Goal: Task Accomplishment & Management: Use online tool/utility

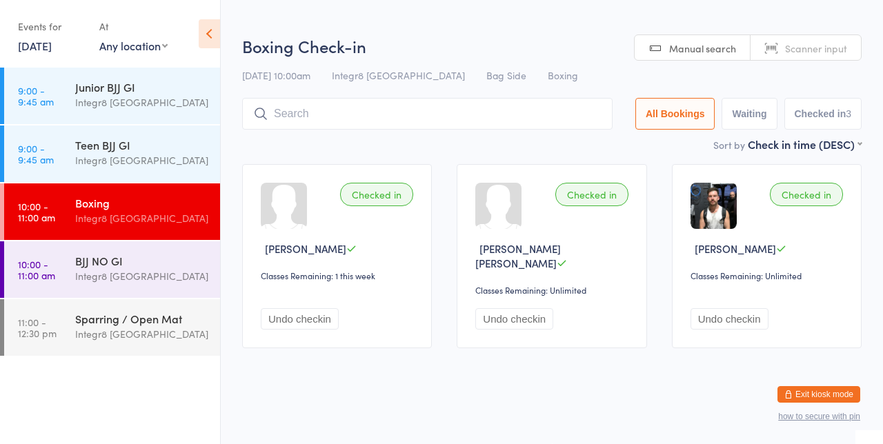
click at [277, 165] on div "Checked in [PERSON_NAME] Classes Remaining: 1 this week Undo checkin" at bounding box center [337, 256] width 190 height 184
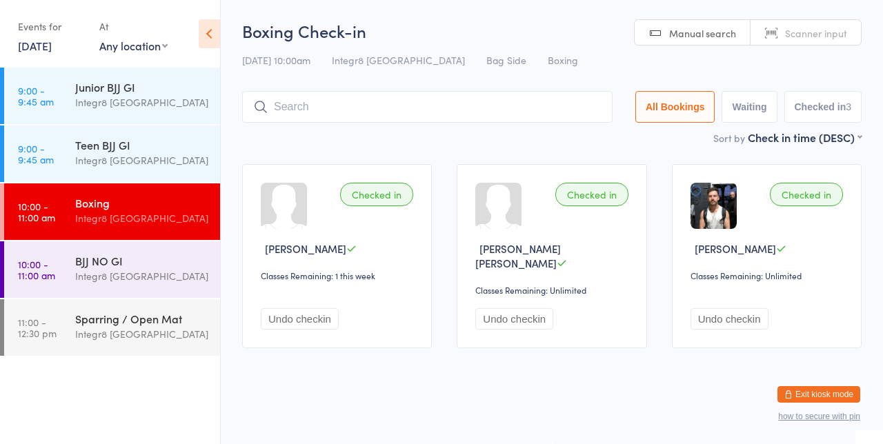
click at [150, 264] on div "BJJ NO GI" at bounding box center [141, 260] width 133 height 15
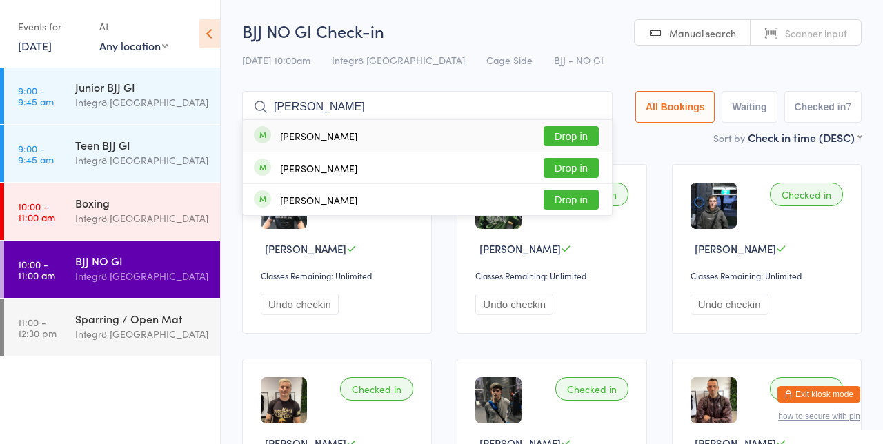
type input "[PERSON_NAME]"
click at [581, 174] on button "Drop in" at bounding box center [571, 168] width 55 height 20
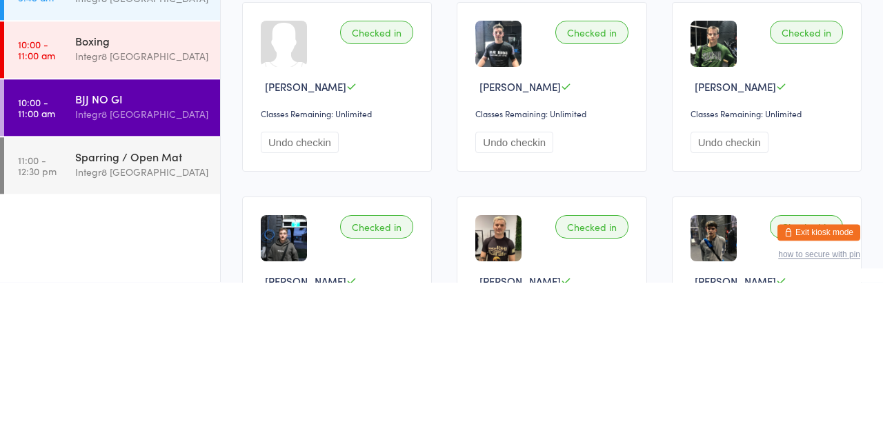
click at [86, 266] on div "BJJ NO GI" at bounding box center [141, 260] width 133 height 15
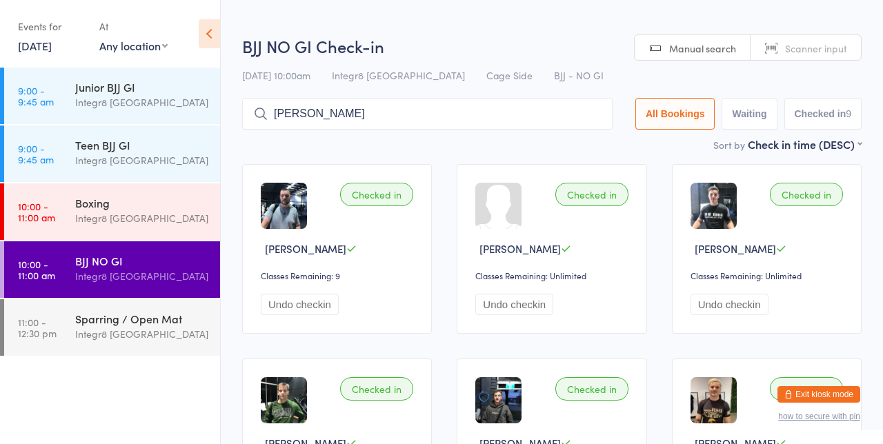
type input "[PERSON_NAME]"
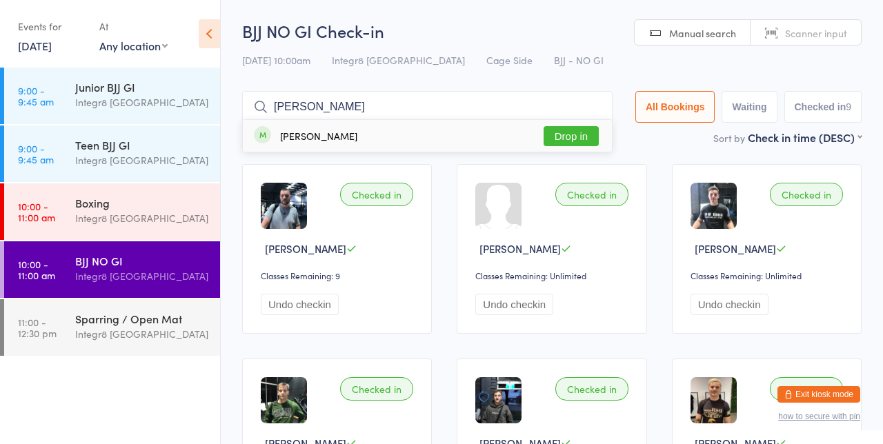
click at [582, 134] on button "Drop in" at bounding box center [571, 136] width 55 height 20
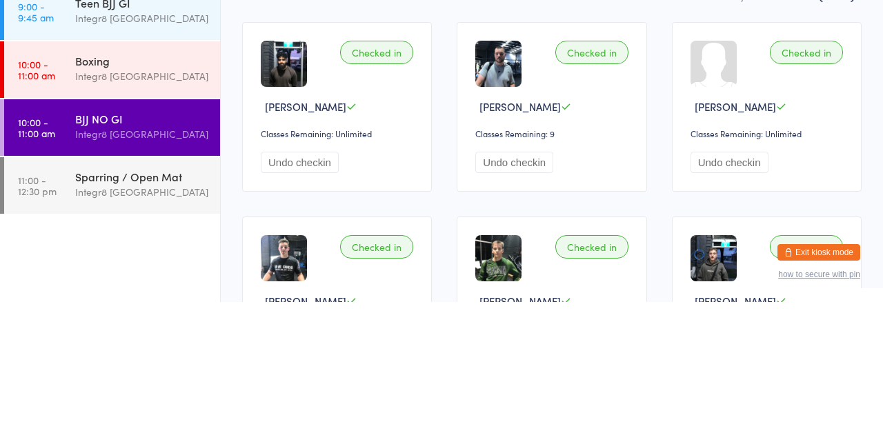
click at [88, 327] on div "Integr8 [GEOGRAPHIC_DATA]" at bounding box center [141, 334] width 133 height 16
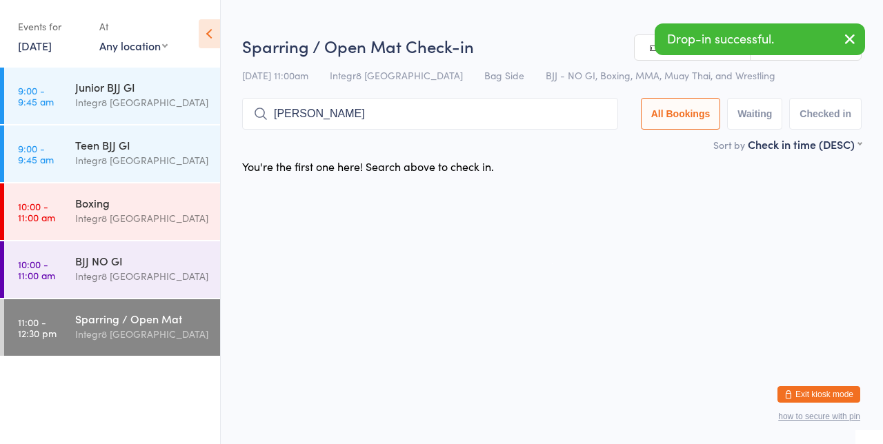
type input "[PERSON_NAME]"
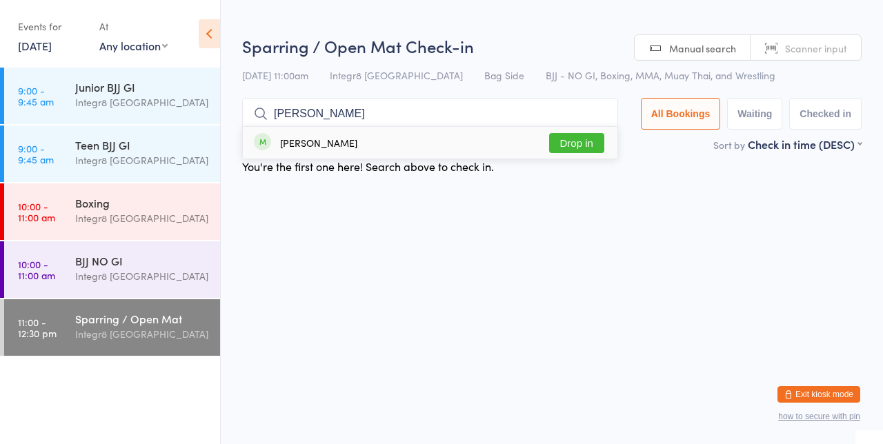
click at [576, 143] on button "Drop in" at bounding box center [576, 143] width 55 height 20
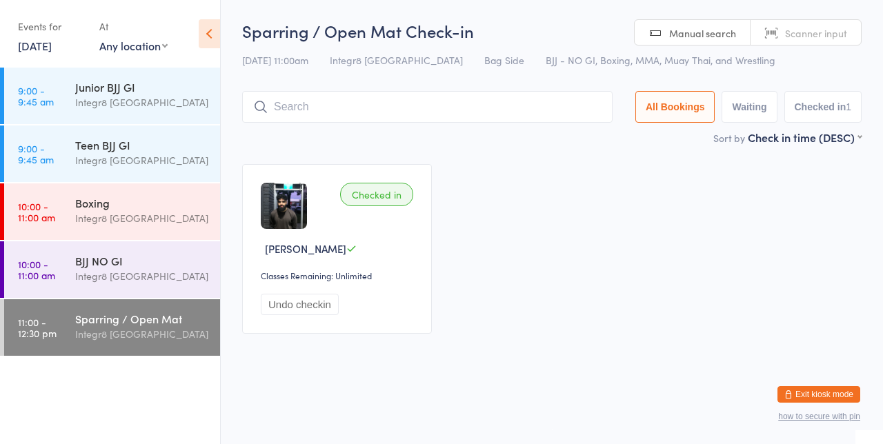
click at [439, 103] on input "search" at bounding box center [427, 107] width 370 height 32
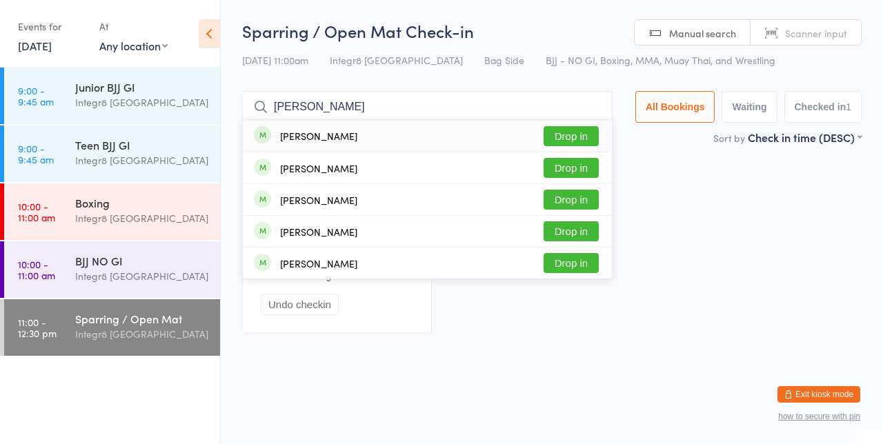
type input "[PERSON_NAME]"
click at [582, 170] on button "Drop in" at bounding box center [571, 168] width 55 height 20
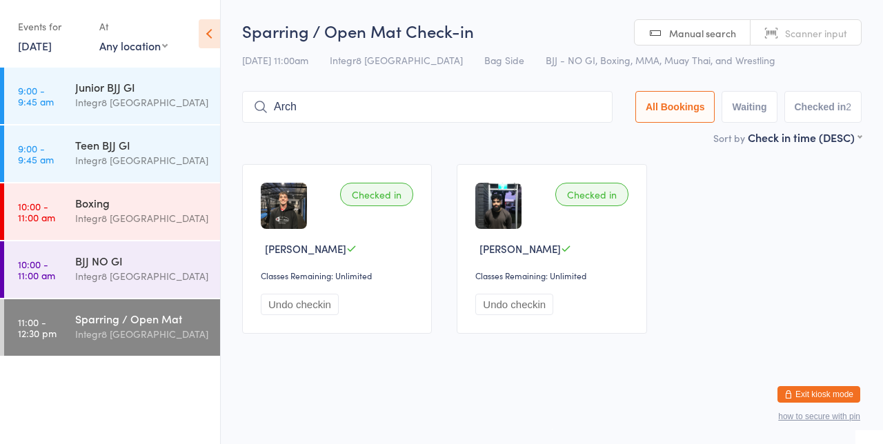
type input "Arch"
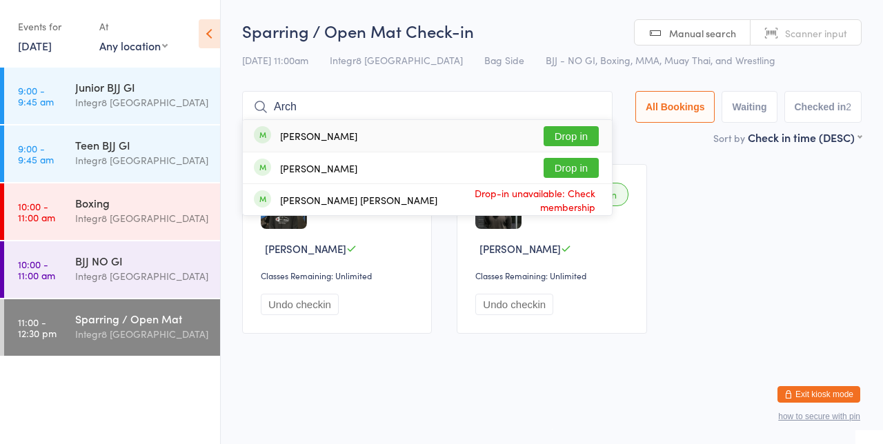
click at [592, 166] on button "Drop in" at bounding box center [571, 168] width 55 height 20
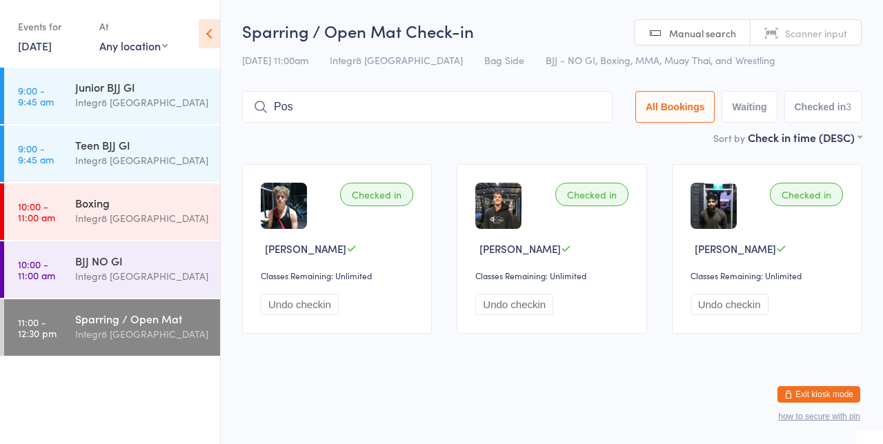
type input "Pos"
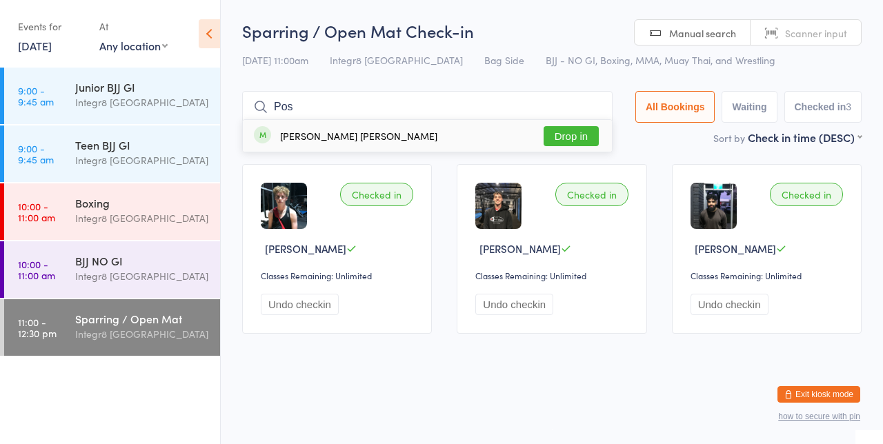
click at [584, 141] on button "Drop in" at bounding box center [571, 136] width 55 height 20
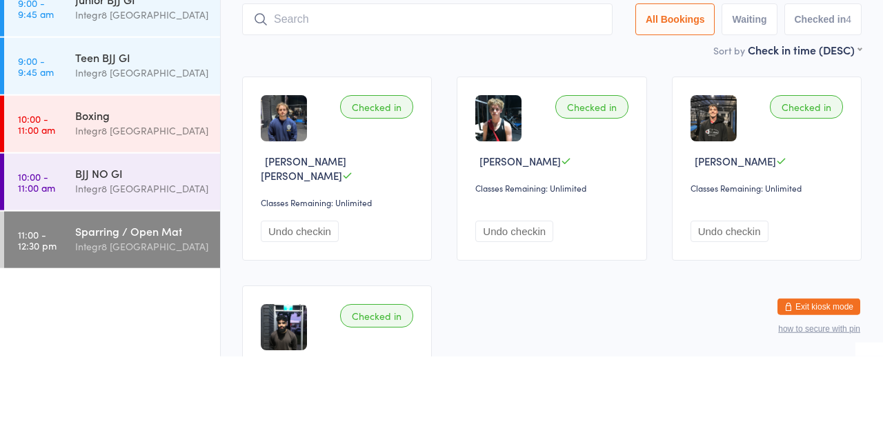
click at [155, 330] on div "Integr8 [GEOGRAPHIC_DATA]" at bounding box center [141, 334] width 133 height 16
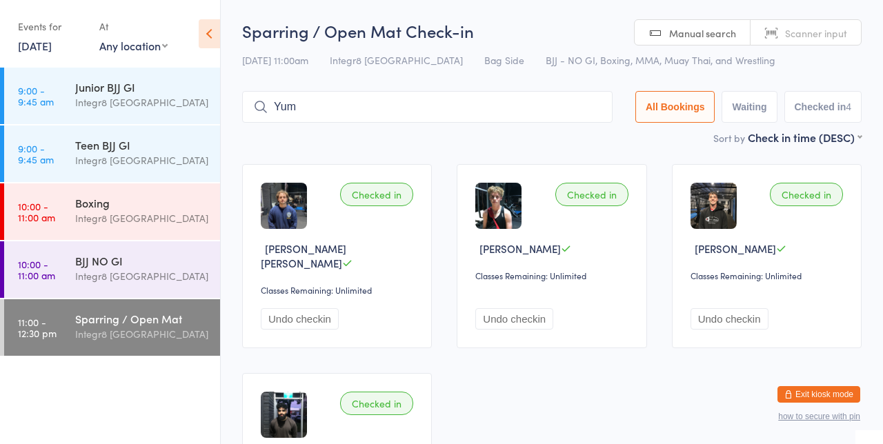
type input "Yum"
click at [590, 140] on button "Drop in" at bounding box center [571, 136] width 55 height 20
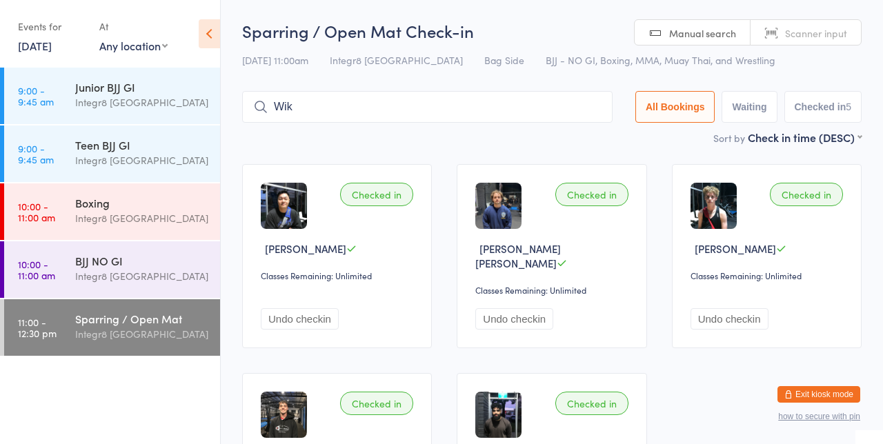
type input "Wik"
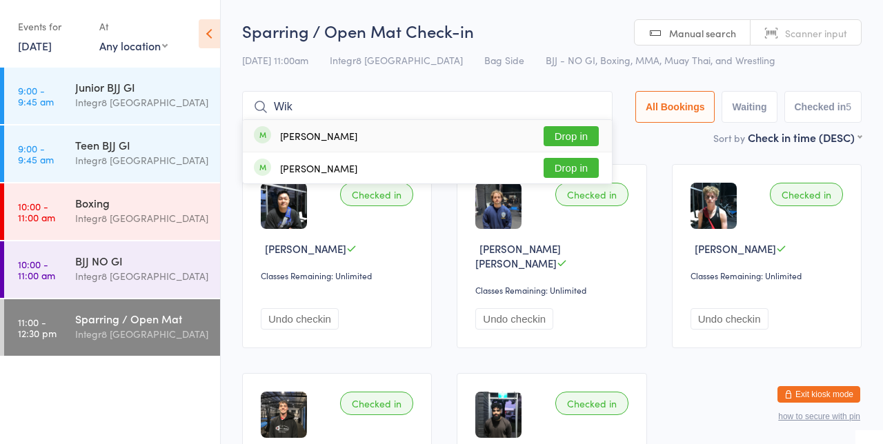
click at [573, 139] on button "Drop in" at bounding box center [571, 136] width 55 height 20
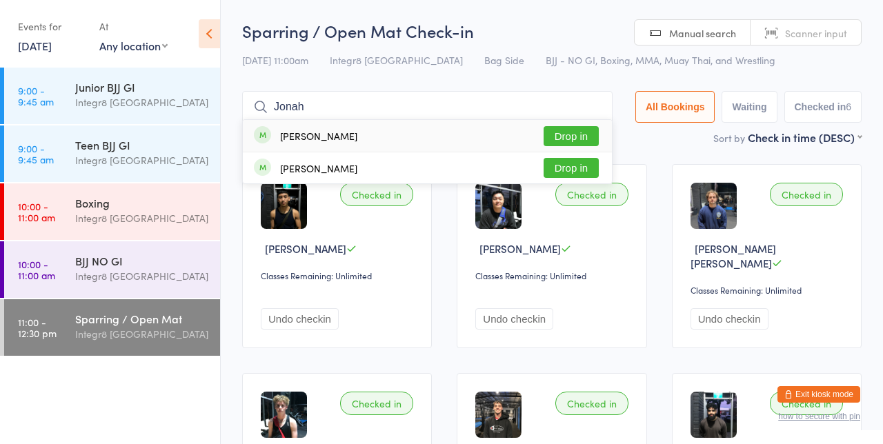
type input "Jonah"
click at [577, 132] on button "Drop in" at bounding box center [571, 136] width 55 height 20
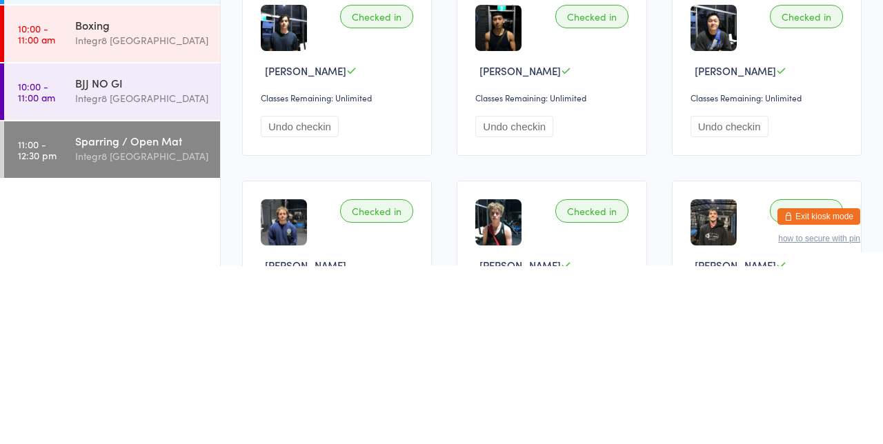
click at [81, 328] on div "Integr8 [GEOGRAPHIC_DATA]" at bounding box center [141, 334] width 133 height 16
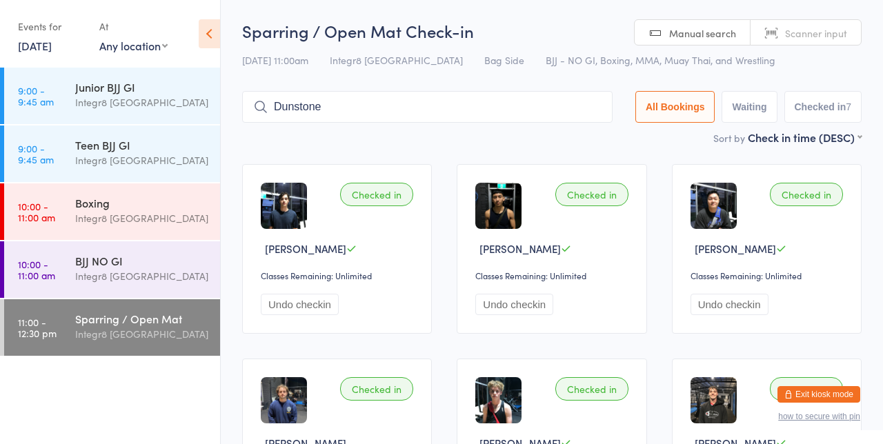
type input "Dunstone"
click at [577, 140] on button "Drop in" at bounding box center [571, 136] width 55 height 20
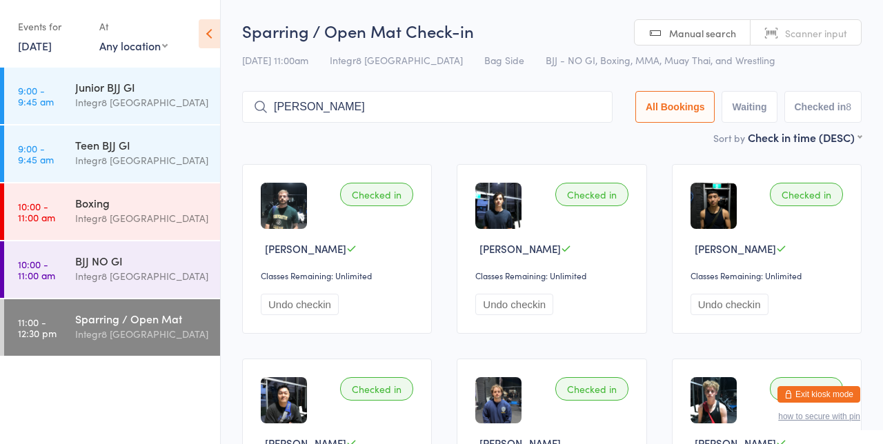
type input "[PERSON_NAME]"
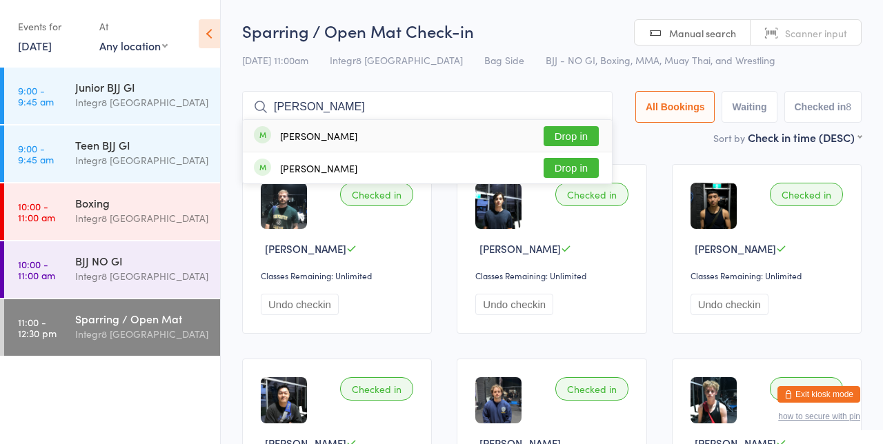
click at [574, 139] on button "Drop in" at bounding box center [571, 136] width 55 height 20
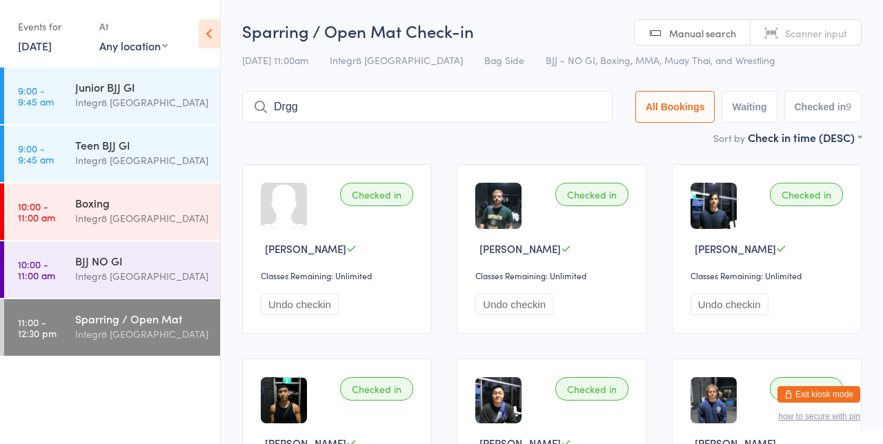
type input "Drgg4"
